Goal: Find specific page/section: Find specific page/section

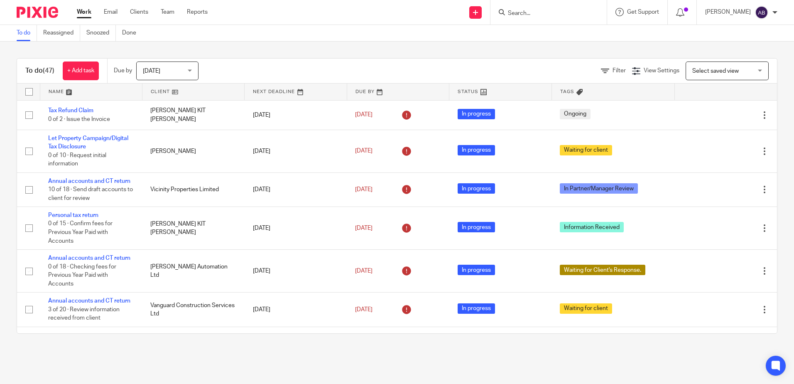
click at [554, 6] on div at bounding box center [548, 12] width 116 height 24
click at [559, 10] on input "Search" at bounding box center [544, 13] width 75 height 7
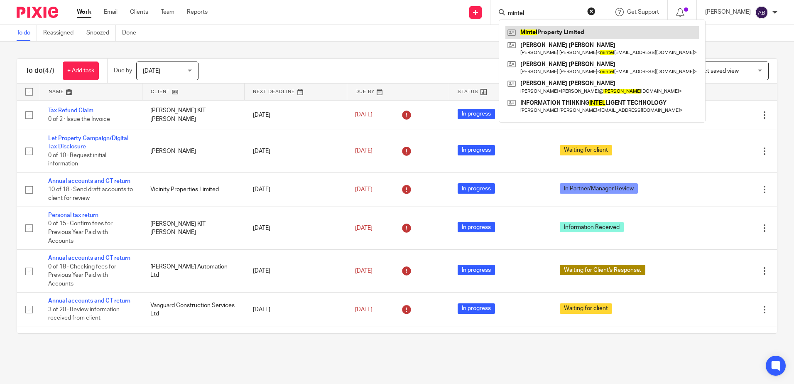
type input "mintel"
click at [561, 30] on link at bounding box center [602, 32] width 194 height 12
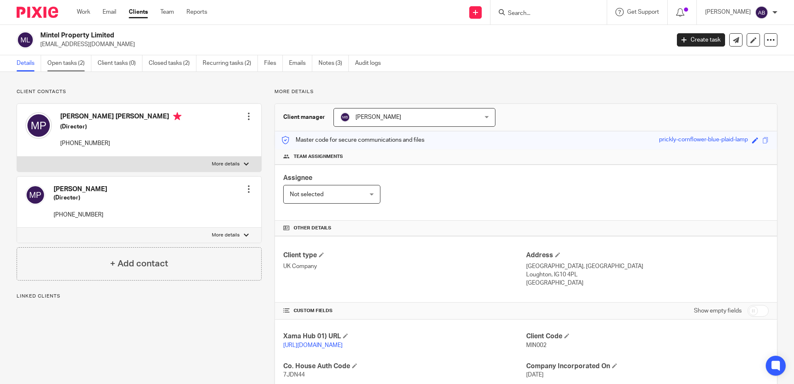
click at [71, 66] on link "Open tasks (2)" at bounding box center [69, 63] width 44 height 16
